Goal: Task Accomplishment & Management: Use online tool/utility

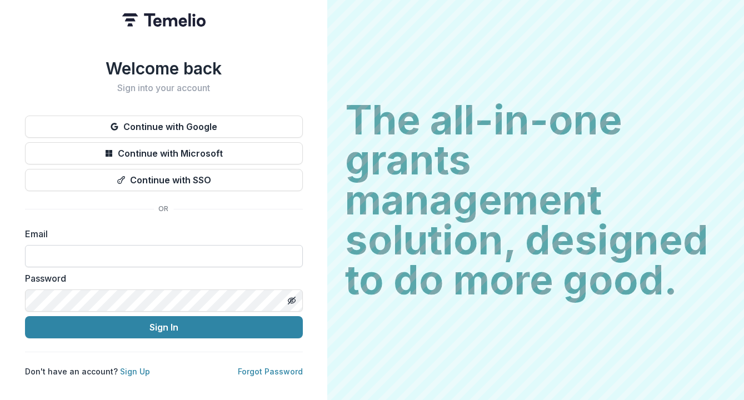
click at [220, 251] on input at bounding box center [164, 256] width 278 height 22
type input "**********"
click at [25, 316] on button "Sign In" at bounding box center [164, 327] width 278 height 22
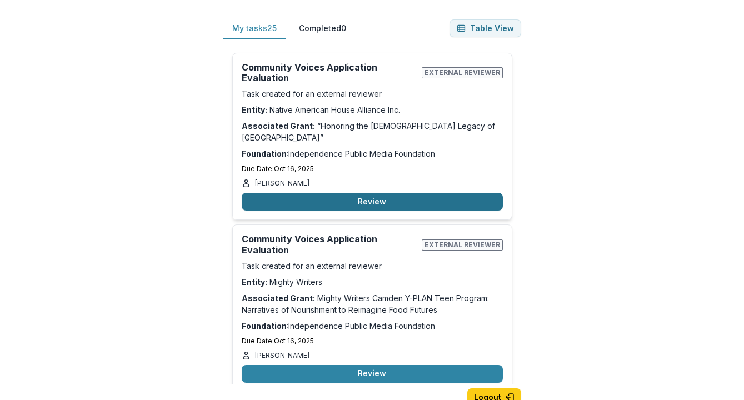
click at [382, 201] on button "Review" at bounding box center [372, 202] width 261 height 18
